Goal: Task Accomplishment & Management: Manage account settings

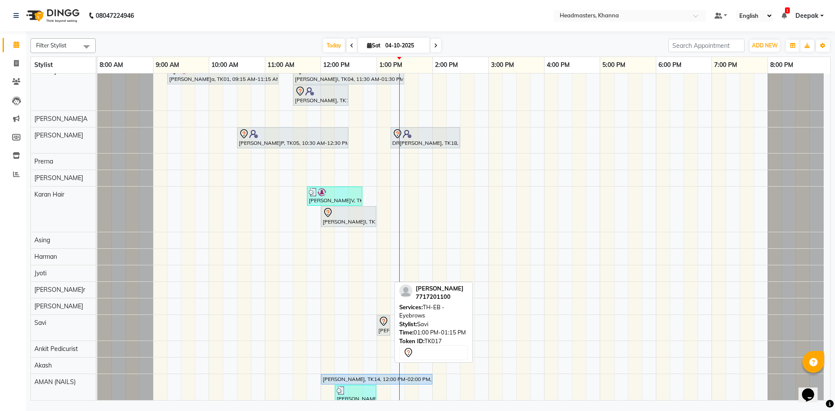
click at [380, 321] on icon at bounding box center [382, 320] width 7 height 9
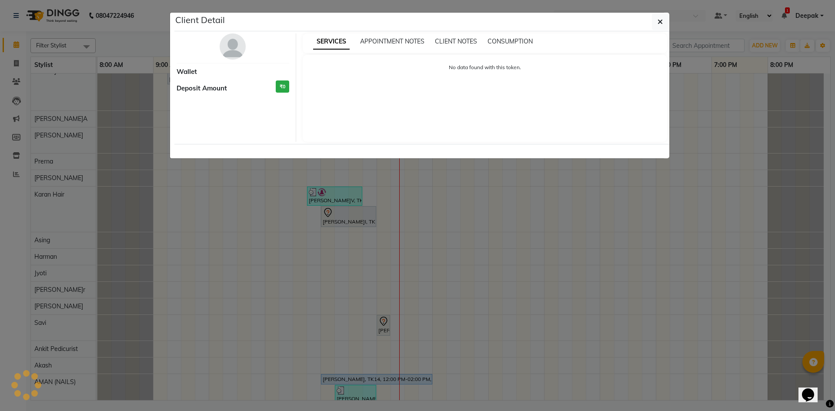
select select "7"
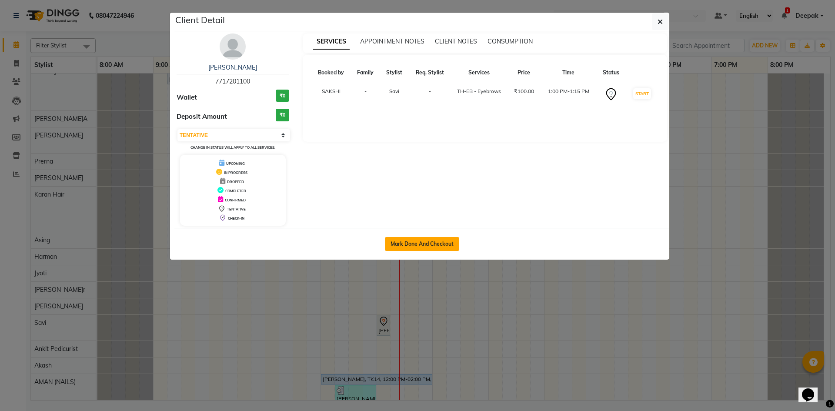
click at [435, 244] on button "Mark Done And Checkout" at bounding box center [422, 244] width 74 height 14
select select "service"
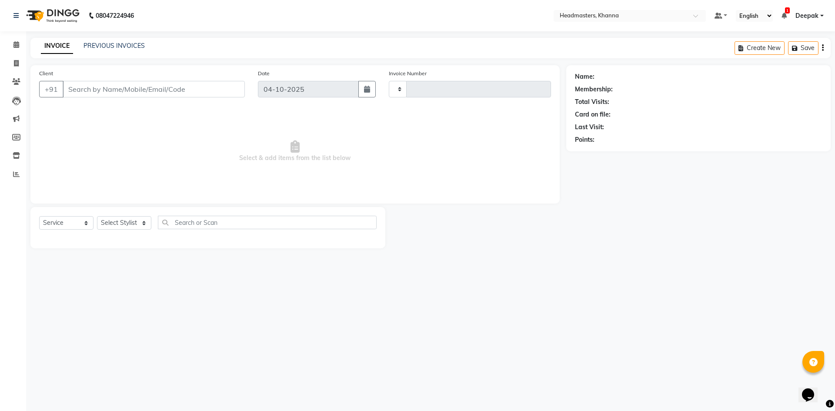
type input "6620"
select select "7138"
type input "7717201100"
select select "66587"
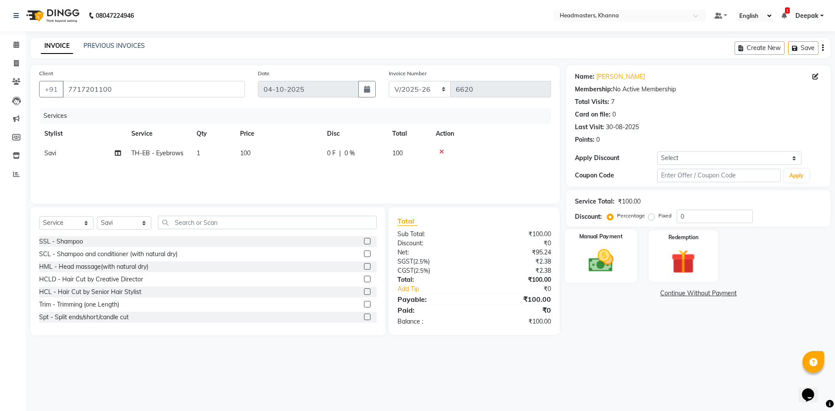
click at [596, 265] on img at bounding box center [600, 260] width 40 height 29
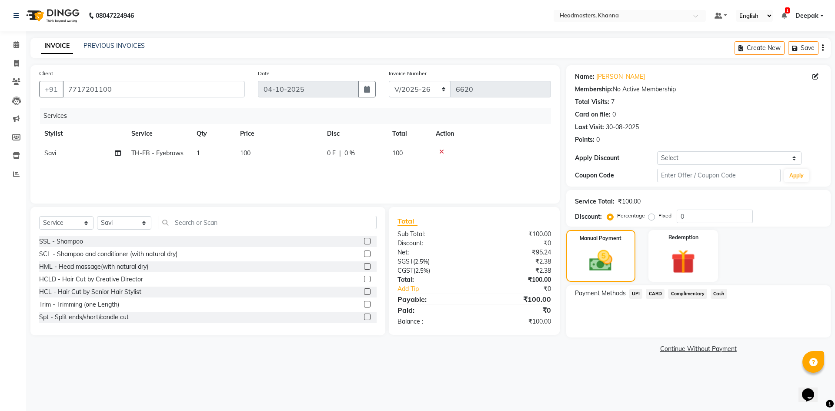
click at [635, 296] on span "UPI" at bounding box center [635, 294] width 13 height 10
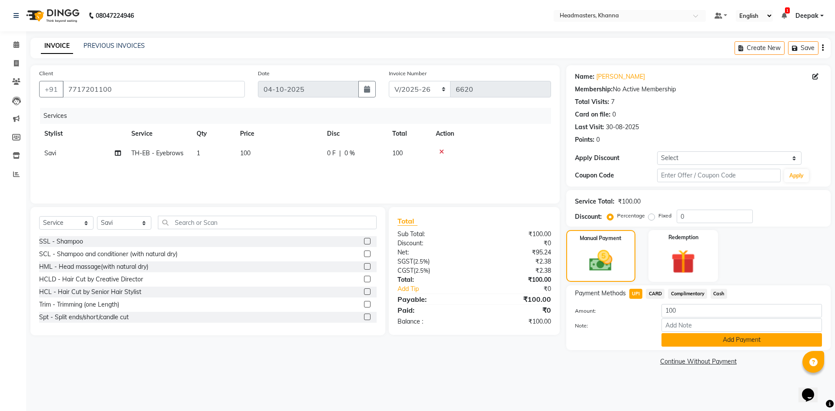
click at [691, 343] on button "Add Payment" at bounding box center [741, 339] width 160 height 13
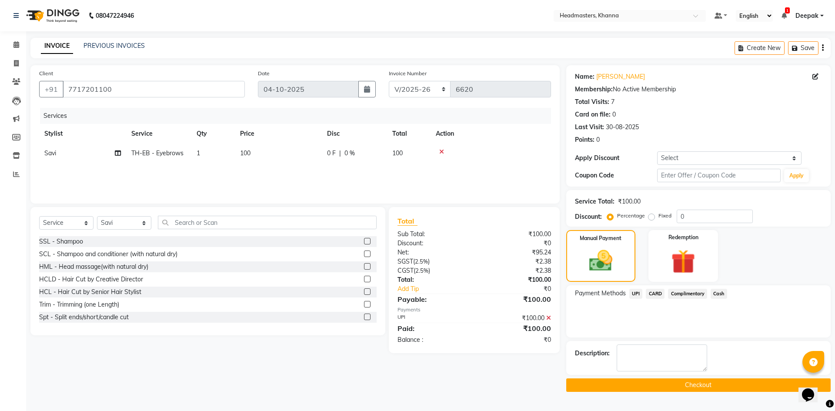
click at [657, 386] on button "Checkout" at bounding box center [698, 384] width 264 height 13
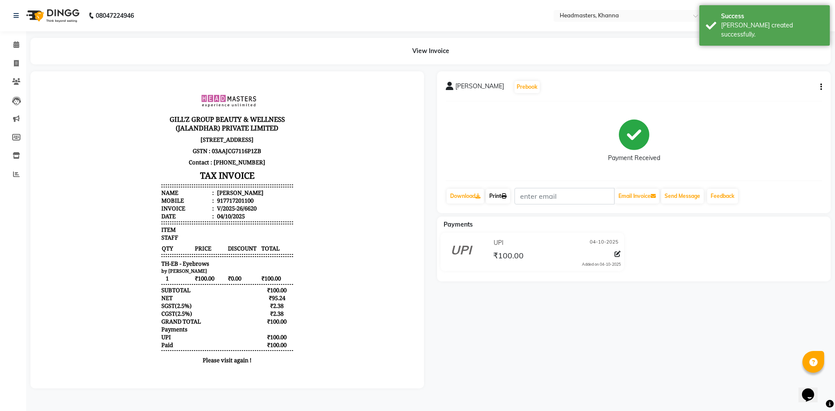
click at [500, 196] on link "Print" at bounding box center [498, 196] width 24 height 15
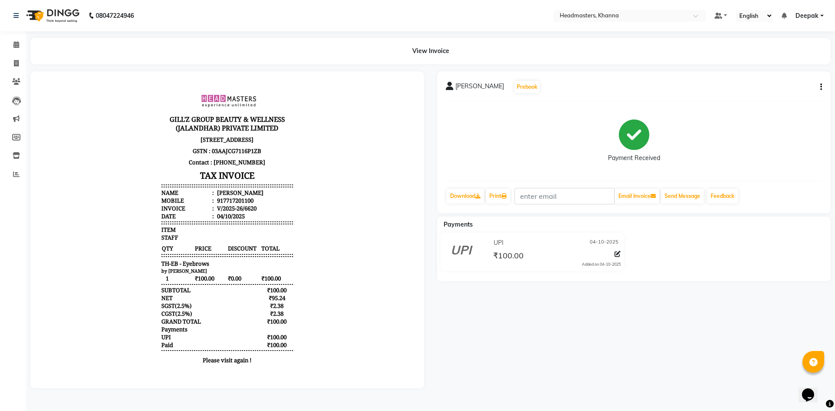
select select "service"
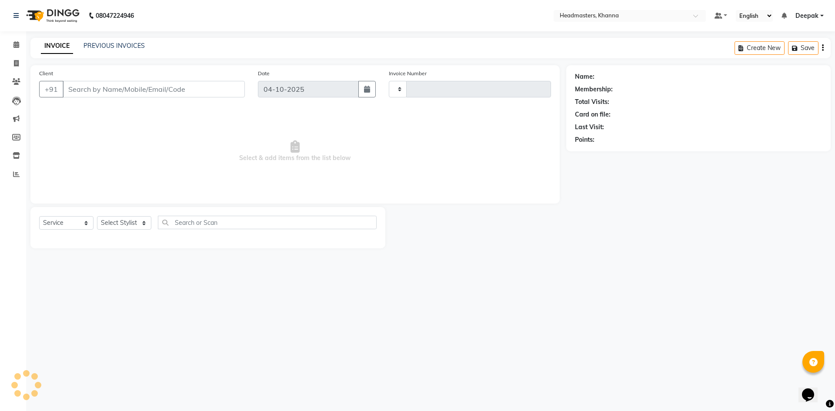
type input "6621"
select select "7138"
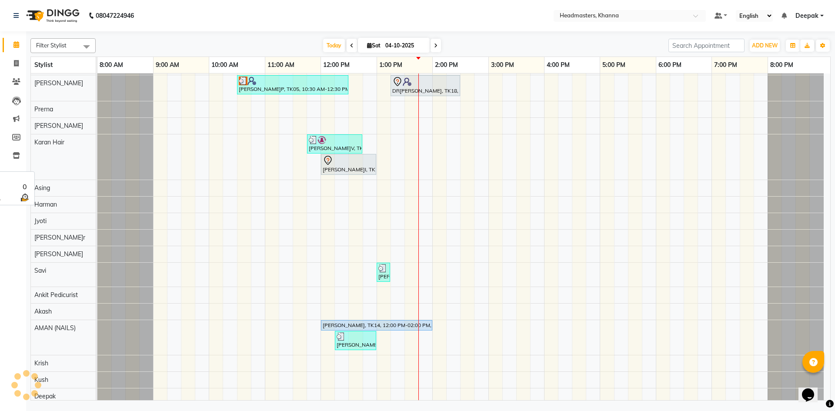
scroll to position [578, 0]
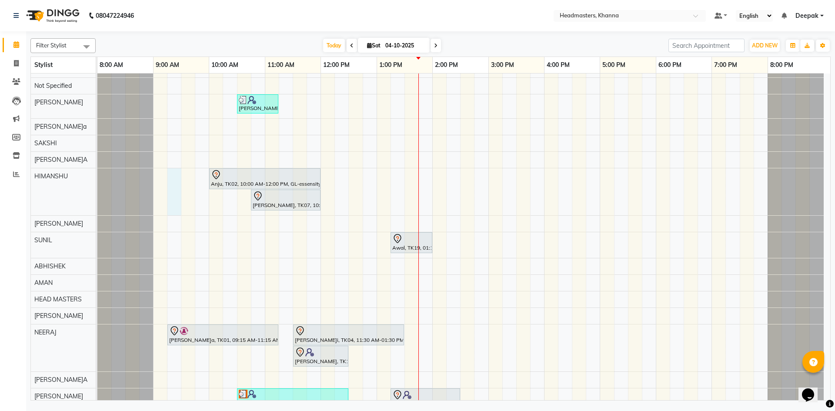
click at [180, 170] on div "[PERSON_NAME]A, TK03, 10:00 AM-12:00 PM, GL-essensity - Essensity Global BHAGJE…" at bounding box center [463, 265] width 732 height 905
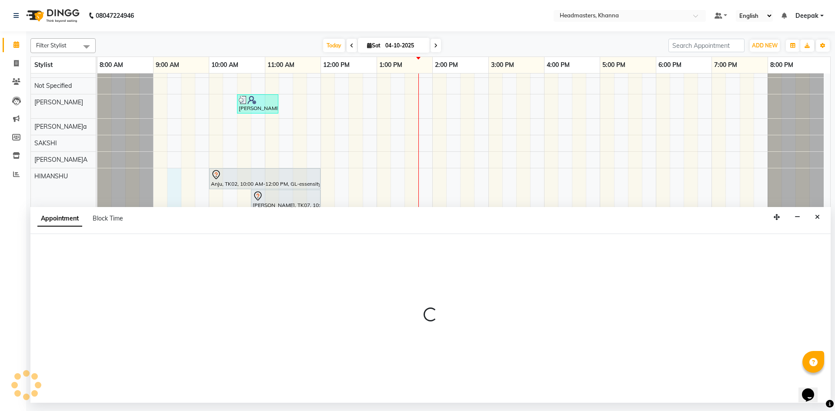
select select "60833"
select select "555"
select select "tentative"
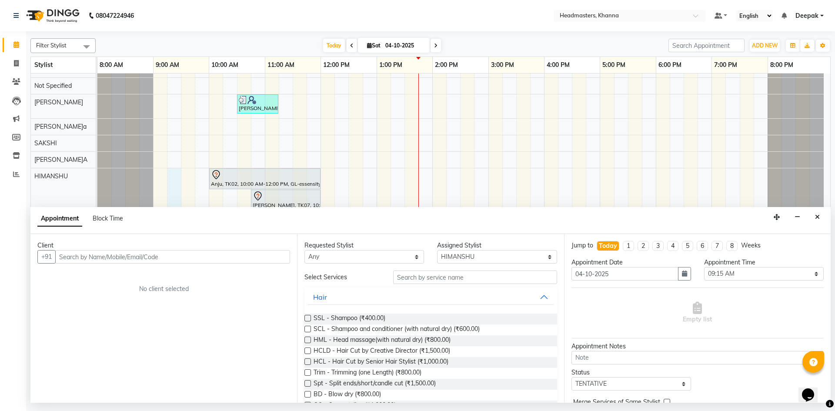
drag, startPoint x: 186, startPoint y: 254, endPoint x: 190, endPoint y: 258, distance: 5.2
click at [189, 258] on input "text" at bounding box center [172, 256] width 235 height 13
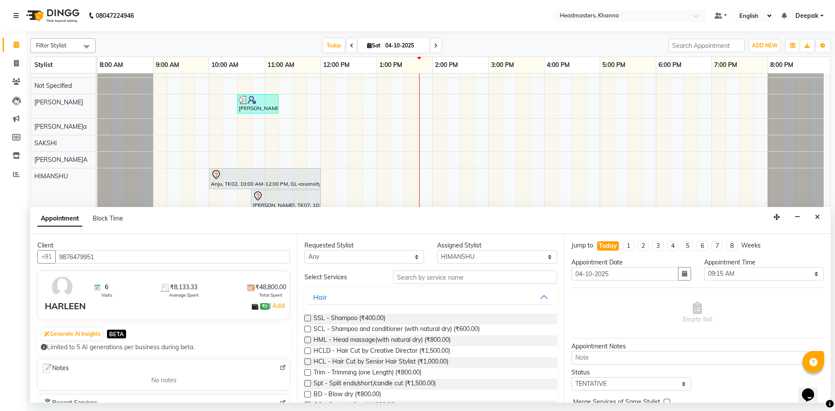
type input "9876479951"
click at [434, 277] on input "text" at bounding box center [475, 276] width 164 height 13
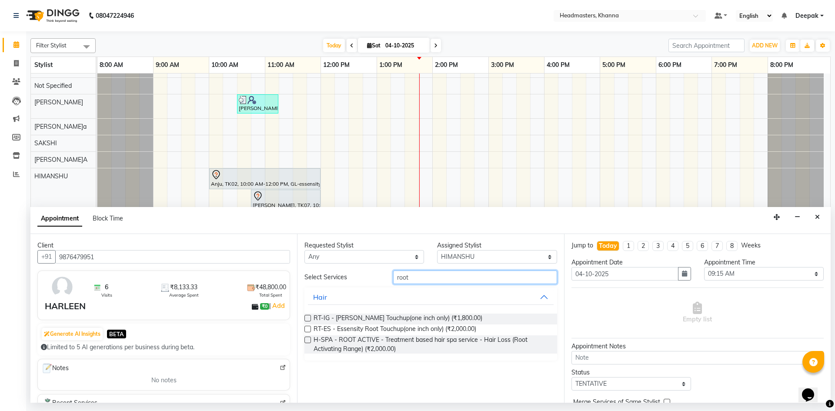
type input "root"
click at [309, 315] on label at bounding box center [307, 318] width 7 height 7
click at [309, 316] on input "checkbox" at bounding box center [307, 319] width 6 height 6
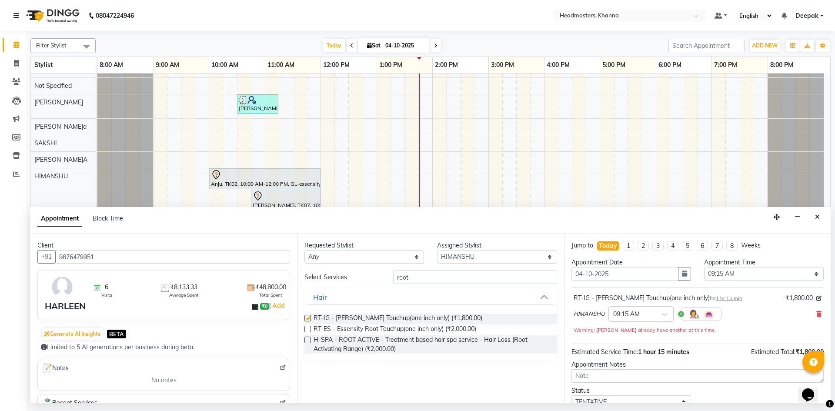
checkbox input "false"
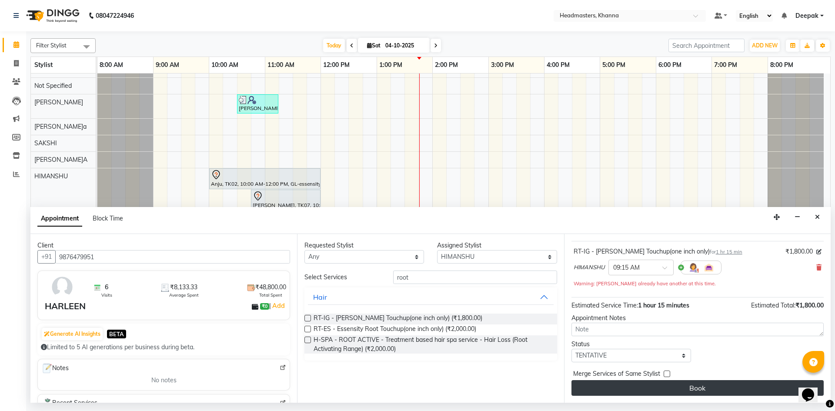
click at [680, 389] on button "Book" at bounding box center [697, 388] width 252 height 16
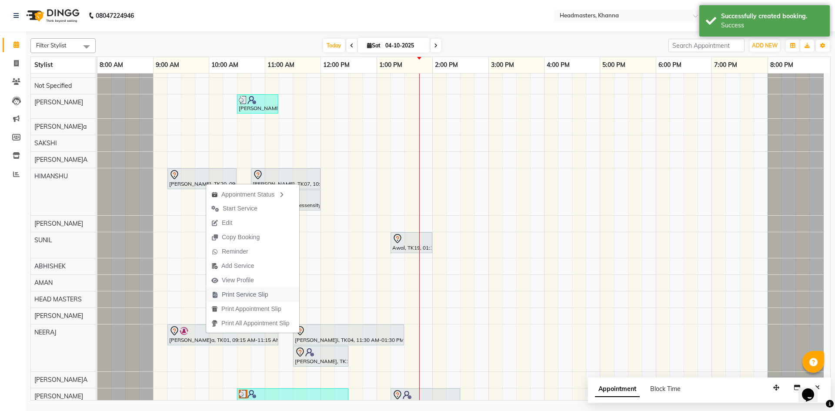
click at [243, 295] on span "Print Service Slip" at bounding box center [245, 294] width 47 height 9
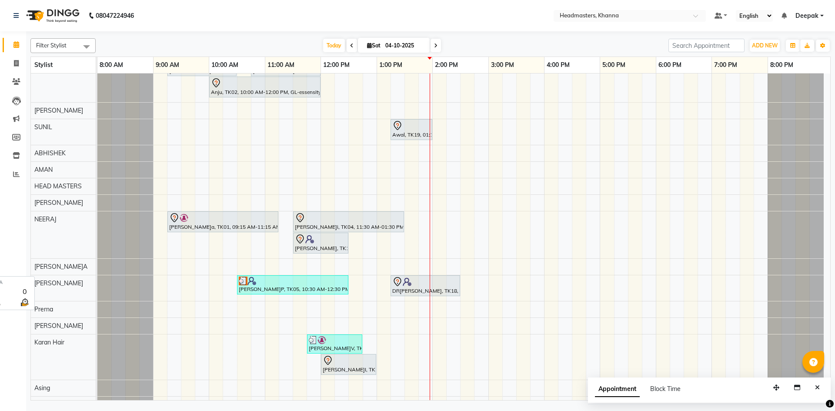
scroll to position [391, 0]
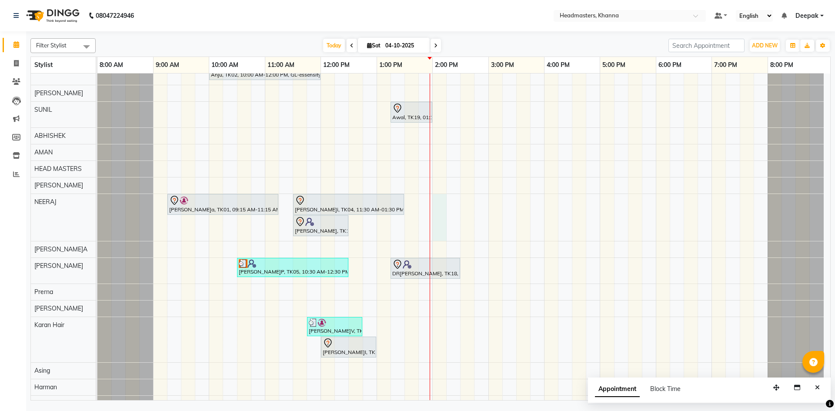
click at [442, 202] on div "[PERSON_NAME], TK03, 10:00 AM-12:00 PM, GL-essensity - Essensity Global BHAGJEE…" at bounding box center [463, 134] width 732 height 905
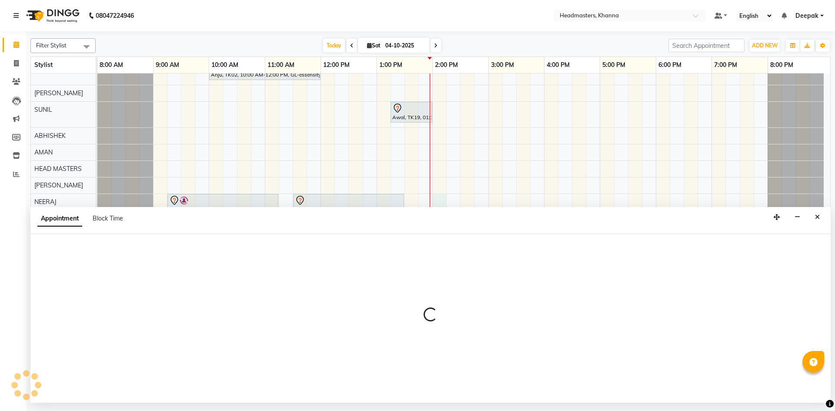
select select "60855"
select select "tentative"
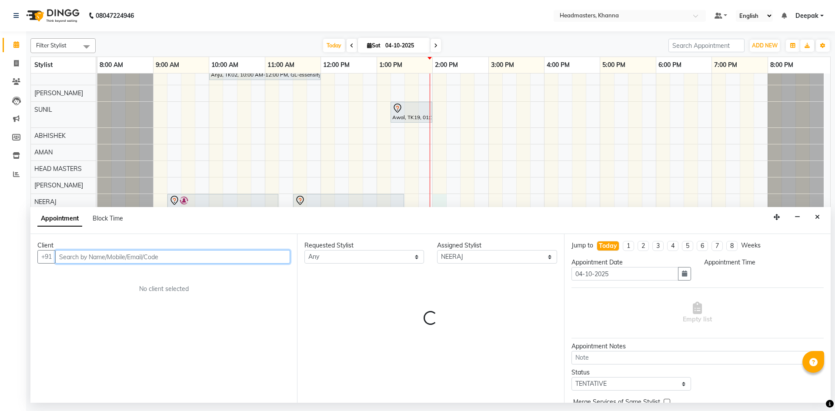
select select "840"
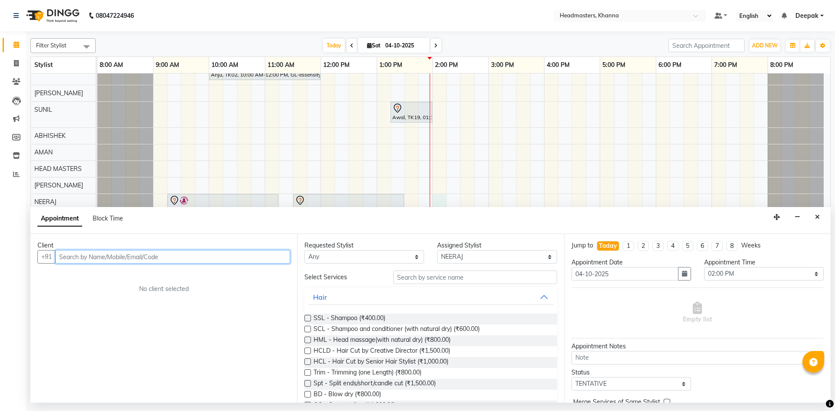
click at [172, 259] on input "text" at bounding box center [172, 256] width 235 height 13
click at [244, 263] on input "text" at bounding box center [172, 256] width 235 height 13
click at [247, 260] on input "text" at bounding box center [172, 256] width 235 height 13
click at [120, 278] on span "856685641" at bounding box center [106, 275] width 39 height 9
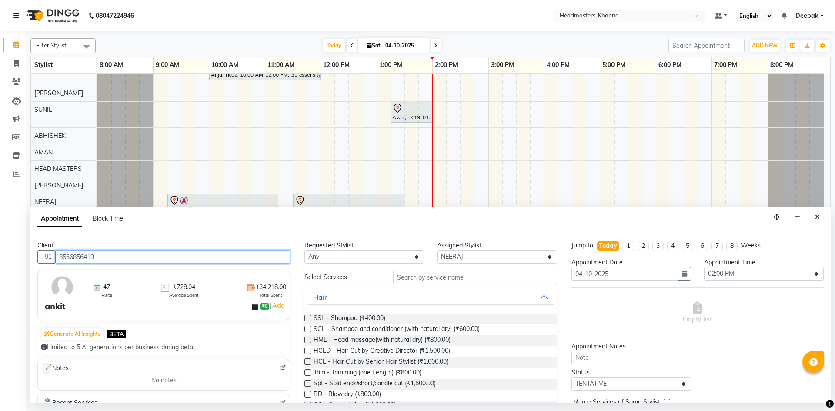
type input "8566856419"
click at [427, 276] on input "text" at bounding box center [475, 276] width 164 height 13
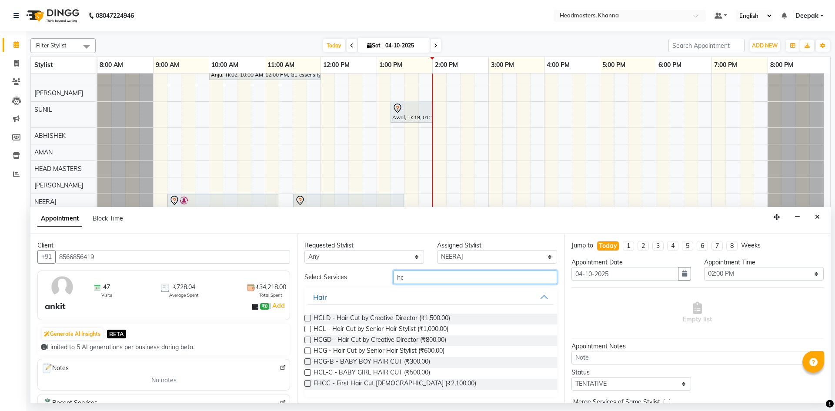
type input "hc"
click at [309, 336] on label at bounding box center [307, 339] width 7 height 7
click at [309, 338] on input "checkbox" at bounding box center [307, 341] width 6 height 6
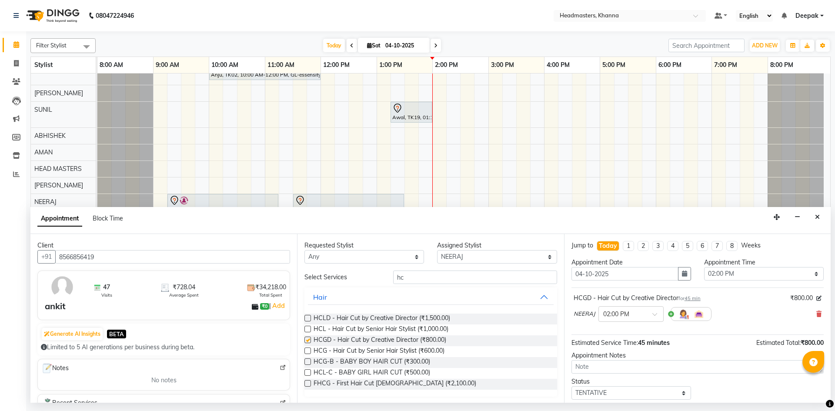
checkbox input "false"
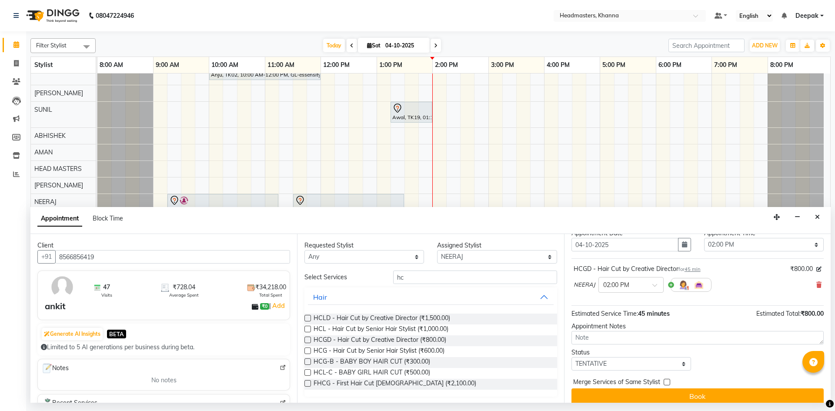
scroll to position [37, 0]
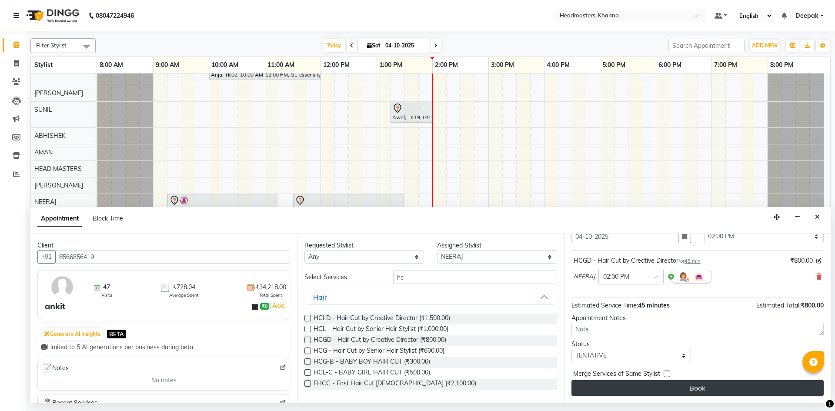
click at [658, 389] on button "Book" at bounding box center [697, 388] width 252 height 16
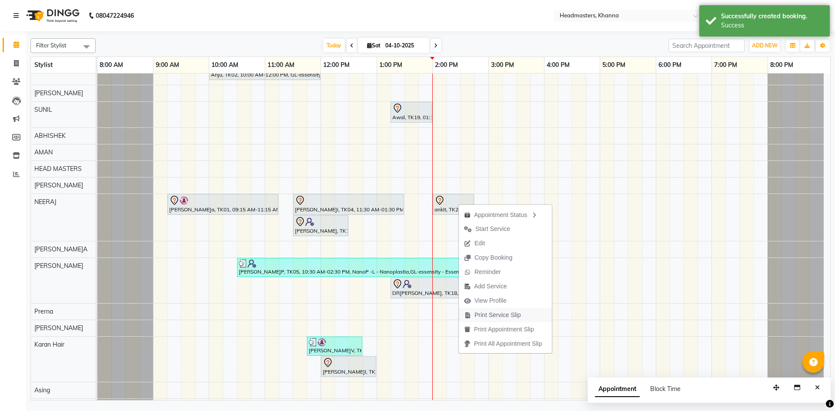
click at [494, 316] on span "Print Service Slip" at bounding box center [497, 314] width 47 height 9
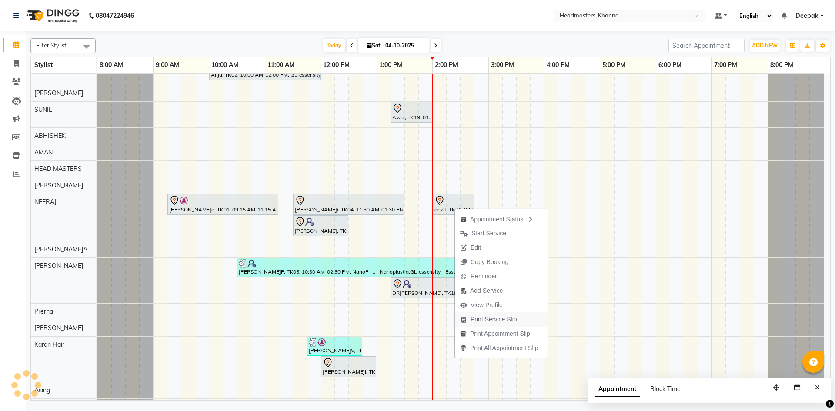
click at [498, 316] on span "Print Service Slip" at bounding box center [493, 319] width 47 height 9
